Goal: Book appointment/travel/reservation

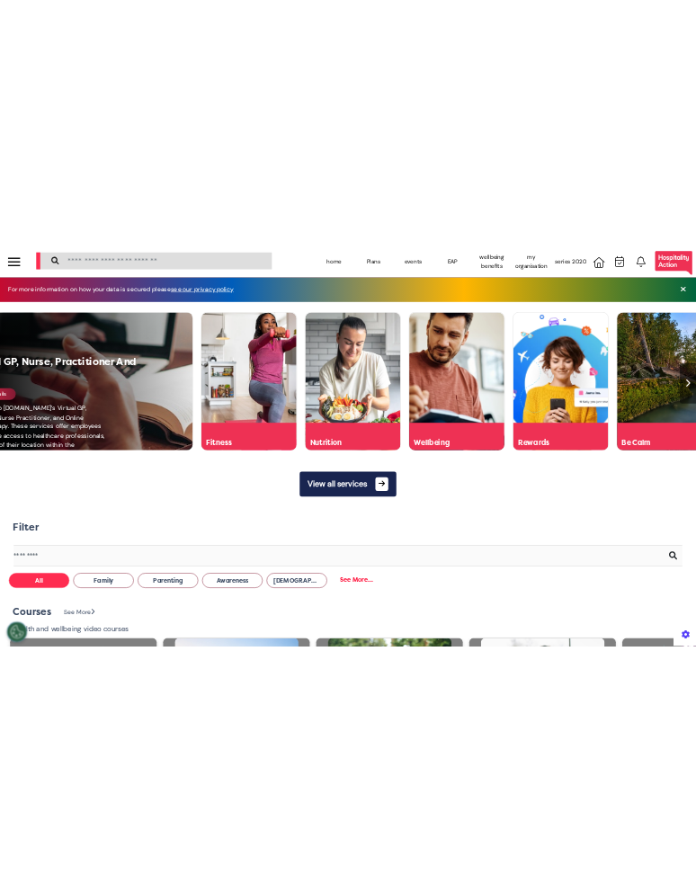
scroll to position [0, 580]
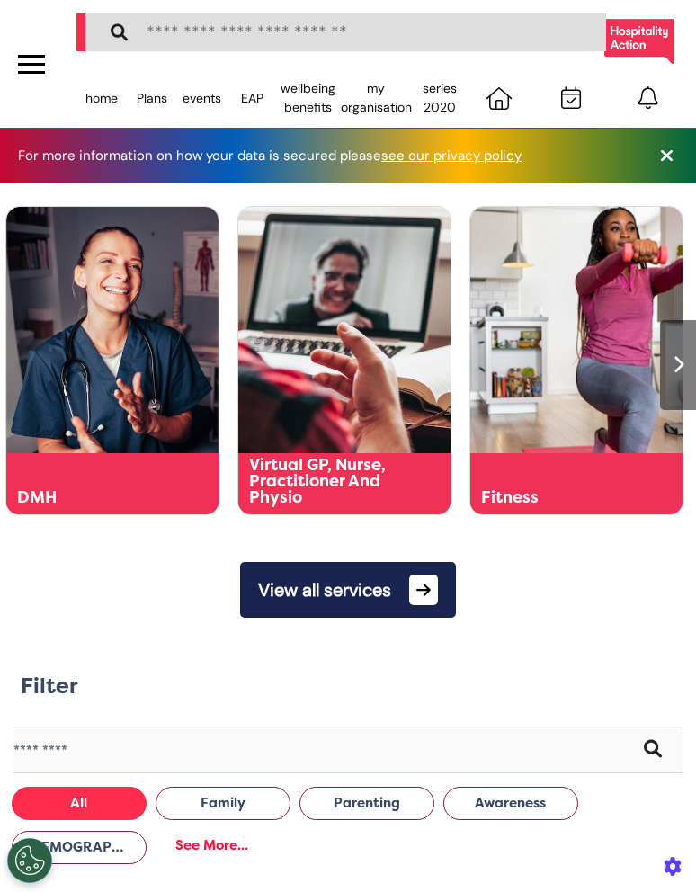
click at [412, 591] on button "View all services" at bounding box center [348, 590] width 216 height 56
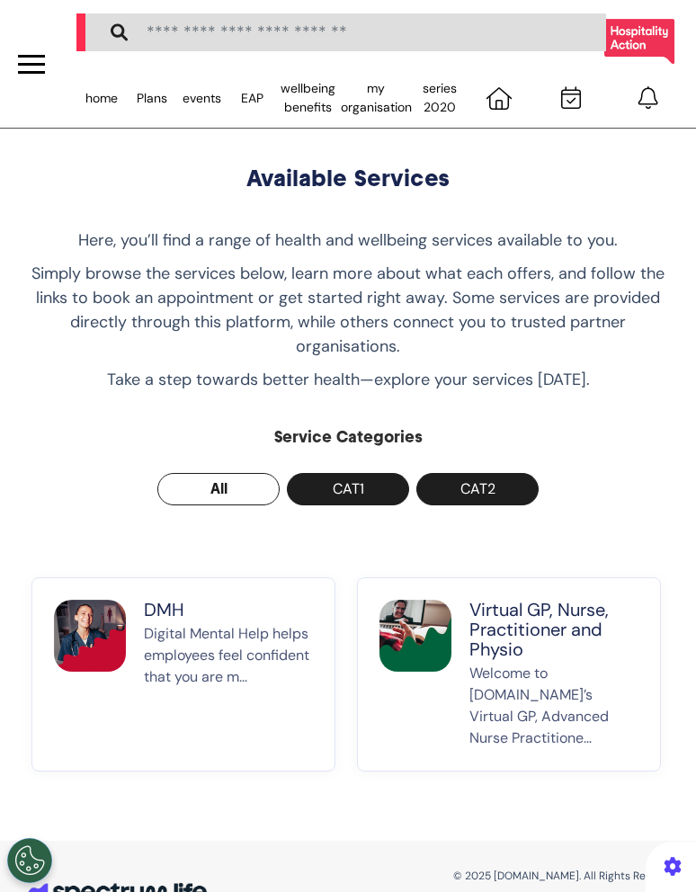
scroll to position [53, 0]
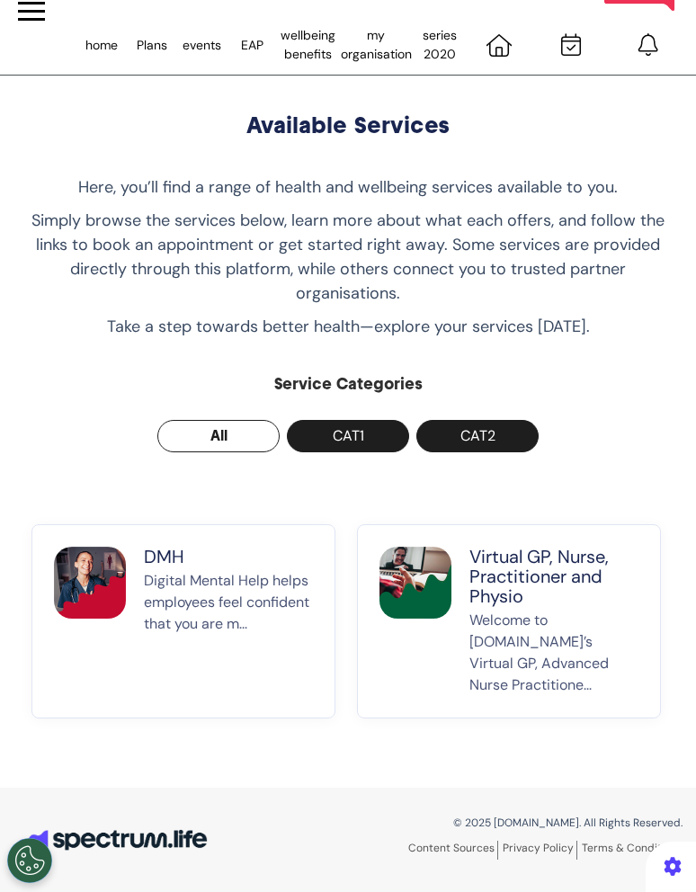
click at [551, 566] on p "Virtual GP, Nurse, Practitioner and Physio" at bounding box center [553, 576] width 169 height 59
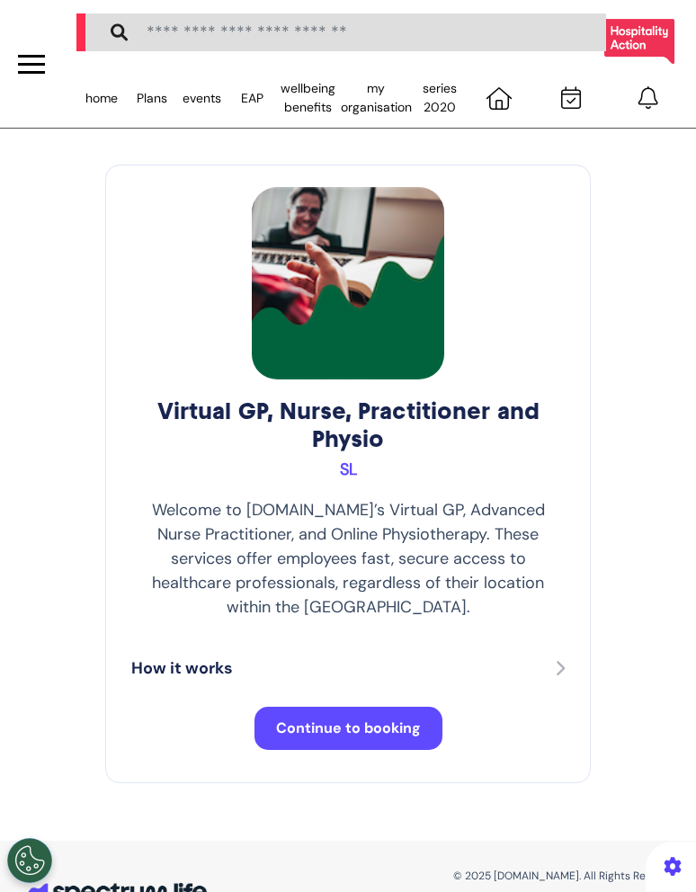
click at [401, 718] on span "Continue to booking" at bounding box center [348, 727] width 145 height 19
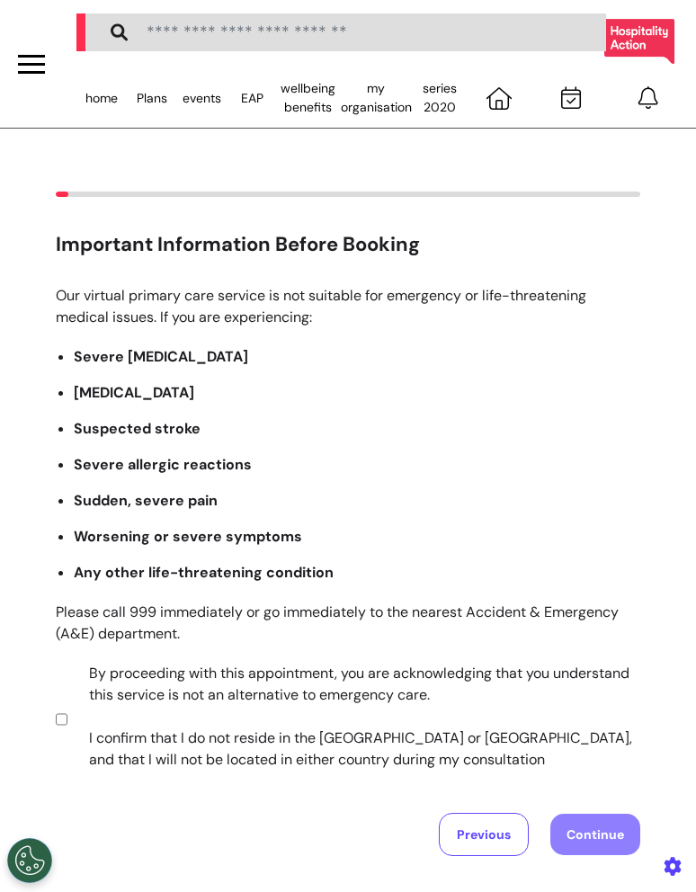
scroll to position [131, 0]
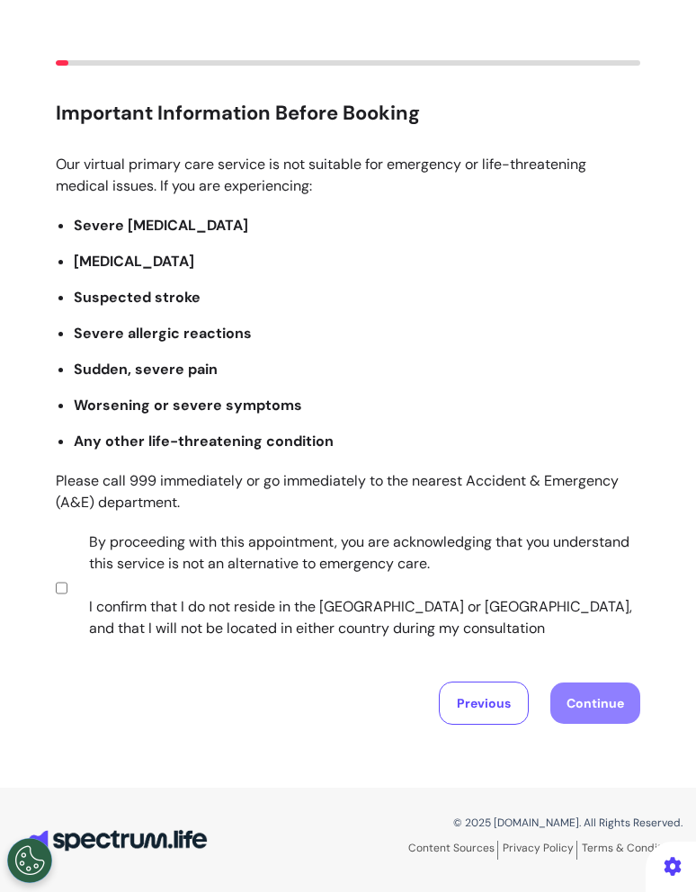
click at [390, 594] on label "By proceeding with this appointment, you are acknowledging that you understand …" at bounding box center [352, 585] width 563 height 108
click at [584, 702] on button "Continue" at bounding box center [595, 702] width 90 height 41
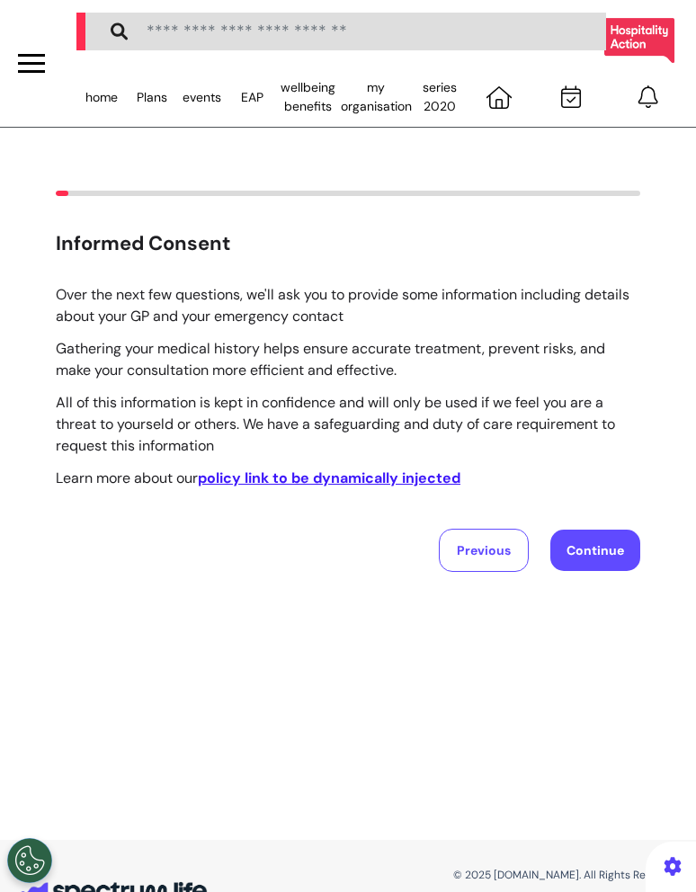
scroll to position [0, 0]
click at [592, 557] on button "Continue" at bounding box center [595, 550] width 90 height 41
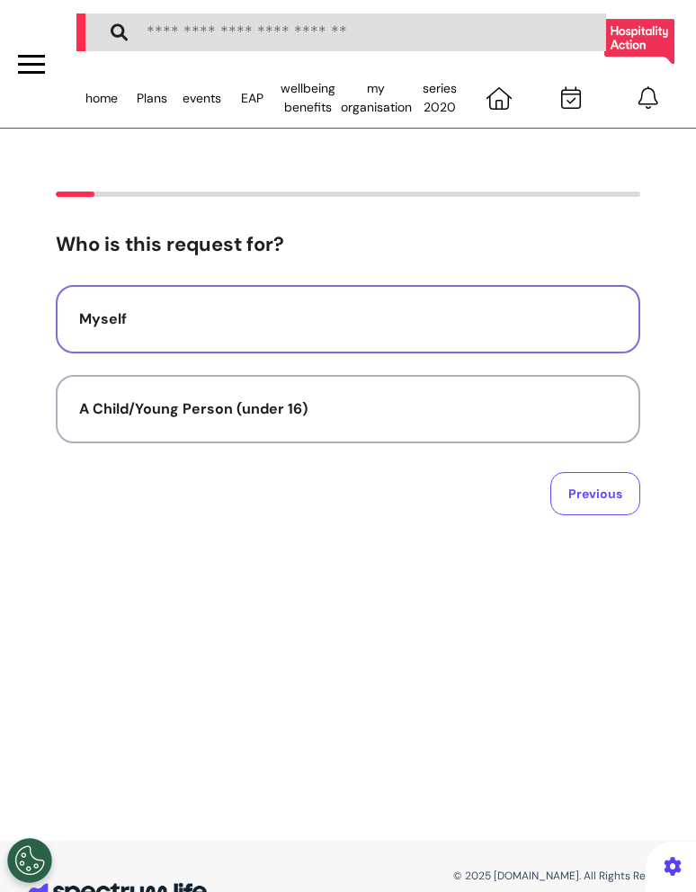
click at [582, 293] on button "Myself" at bounding box center [348, 319] width 584 height 68
select select "******"
